Goal: Task Accomplishment & Management: Use online tool/utility

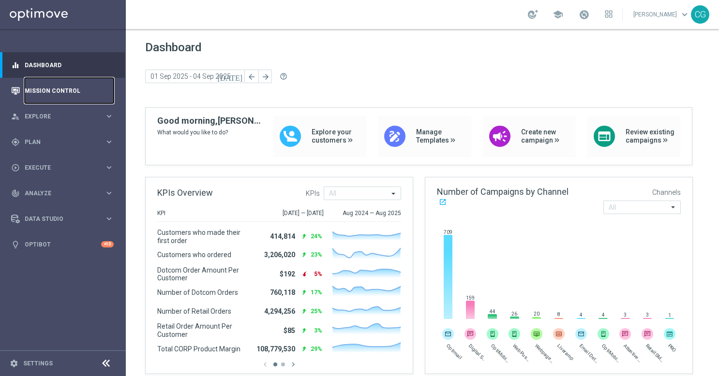
click at [77, 88] on link "Mission Control" at bounding box center [69, 91] width 89 height 26
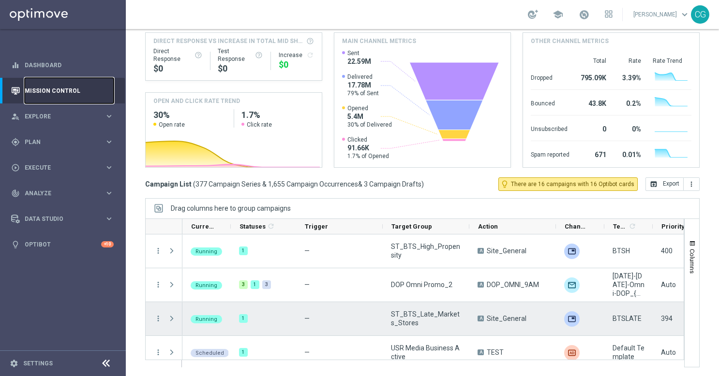
scroll to position [48, 0]
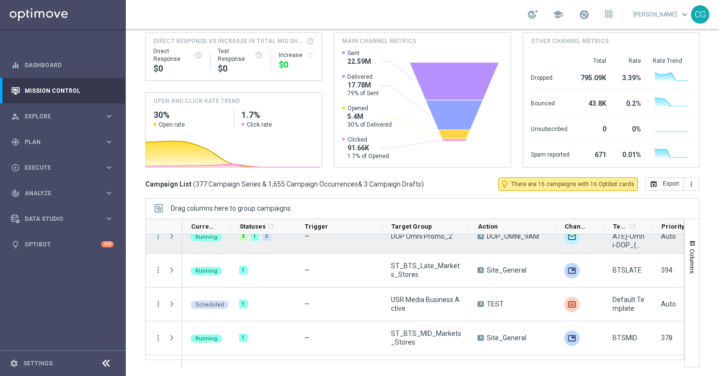
click at [172, 239] on span "Press SPACE to select this row." at bounding box center [171, 237] width 9 height 8
